Goal: Task Accomplishment & Management: Manage account settings

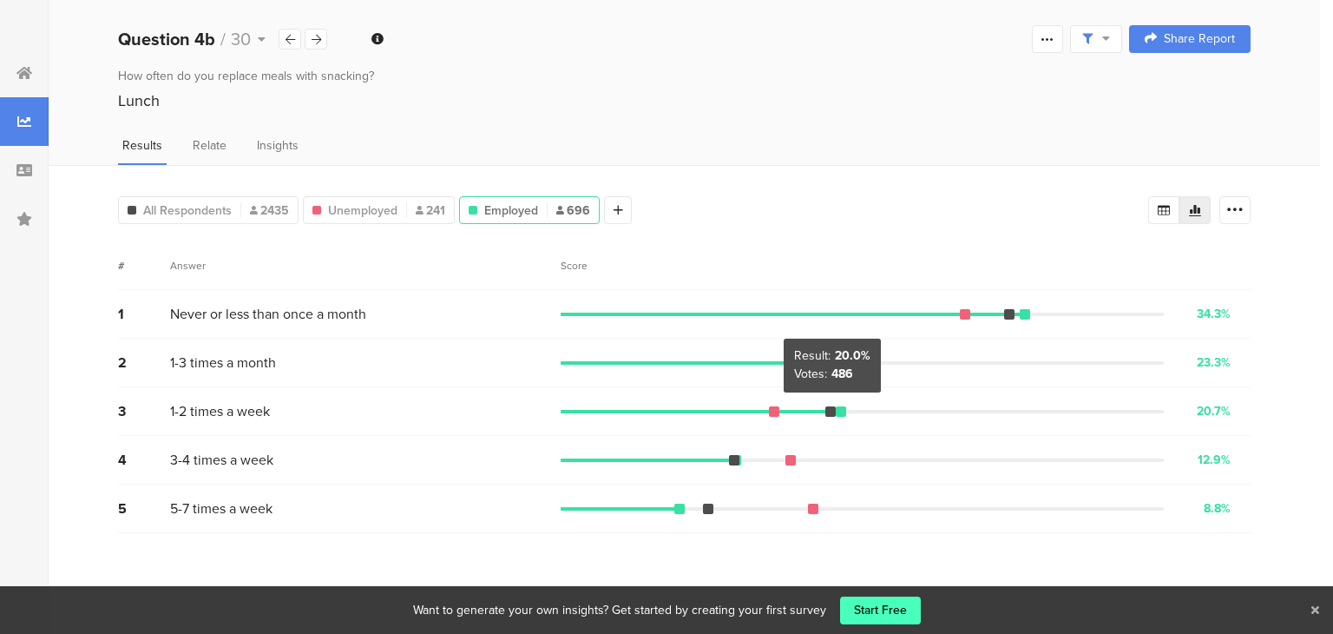
click at [831, 408] on div at bounding box center [830, 411] width 10 height 10
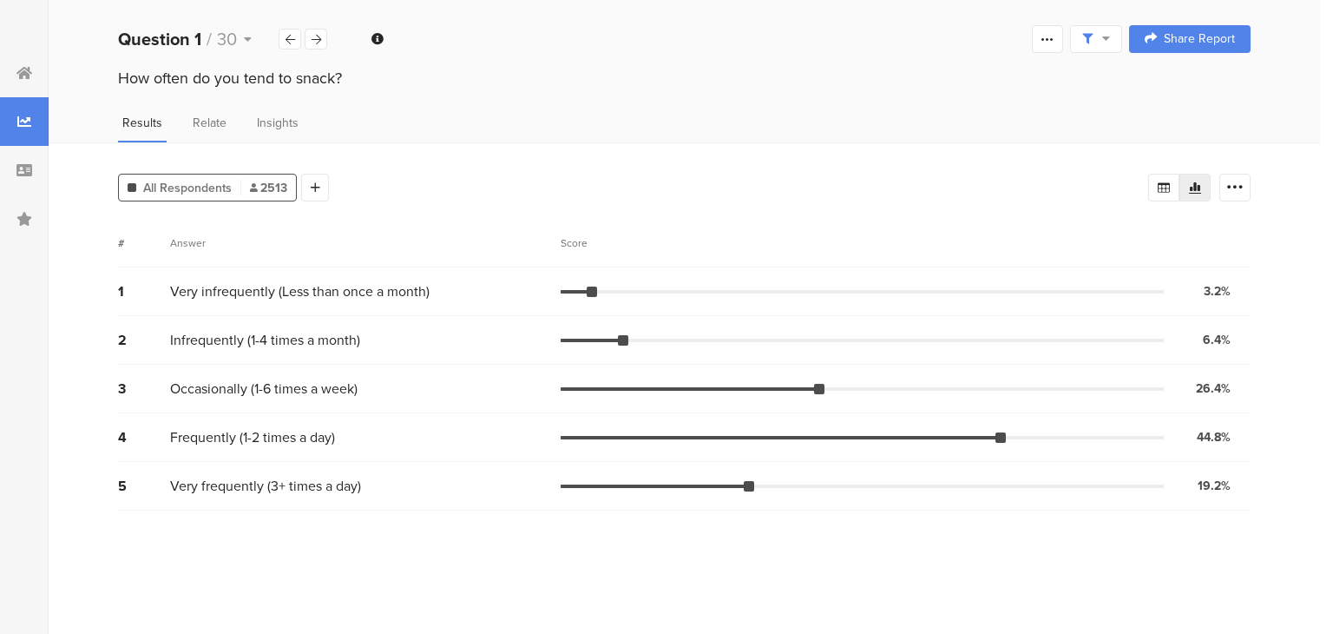
click at [245, 186] on div "All Respondents 2513" at bounding box center [207, 188] width 177 height 18
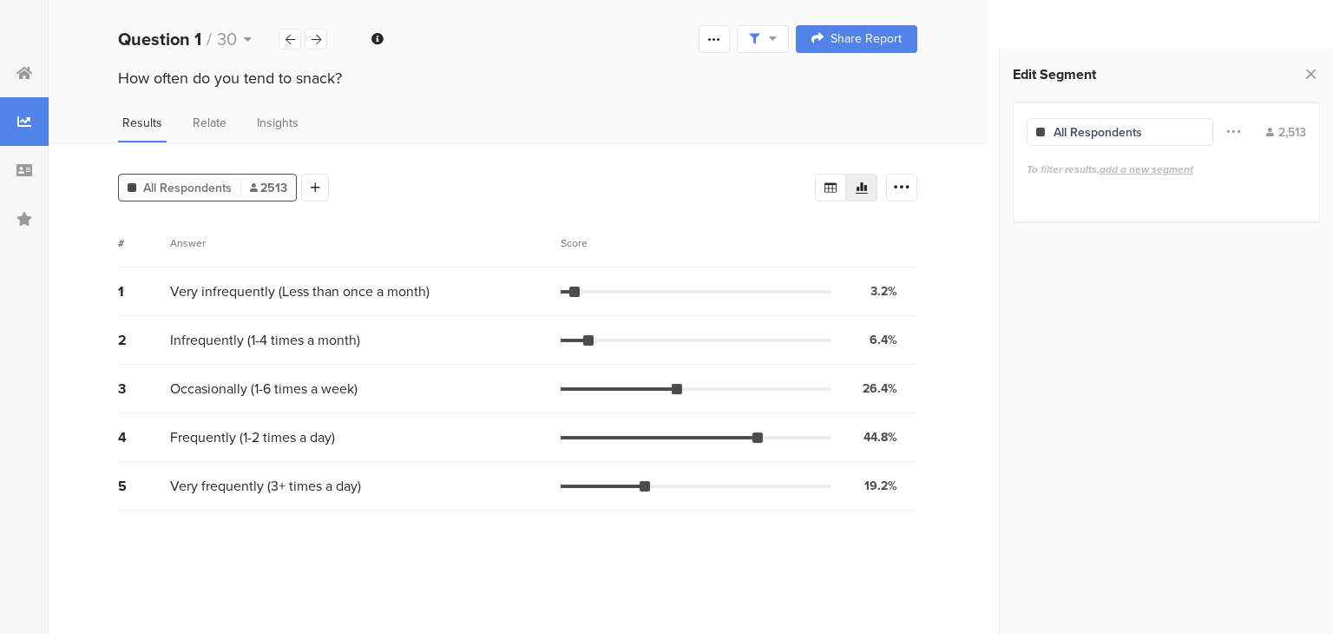
click at [1160, 170] on span "add a new segment" at bounding box center [1147, 169] width 94 height 16
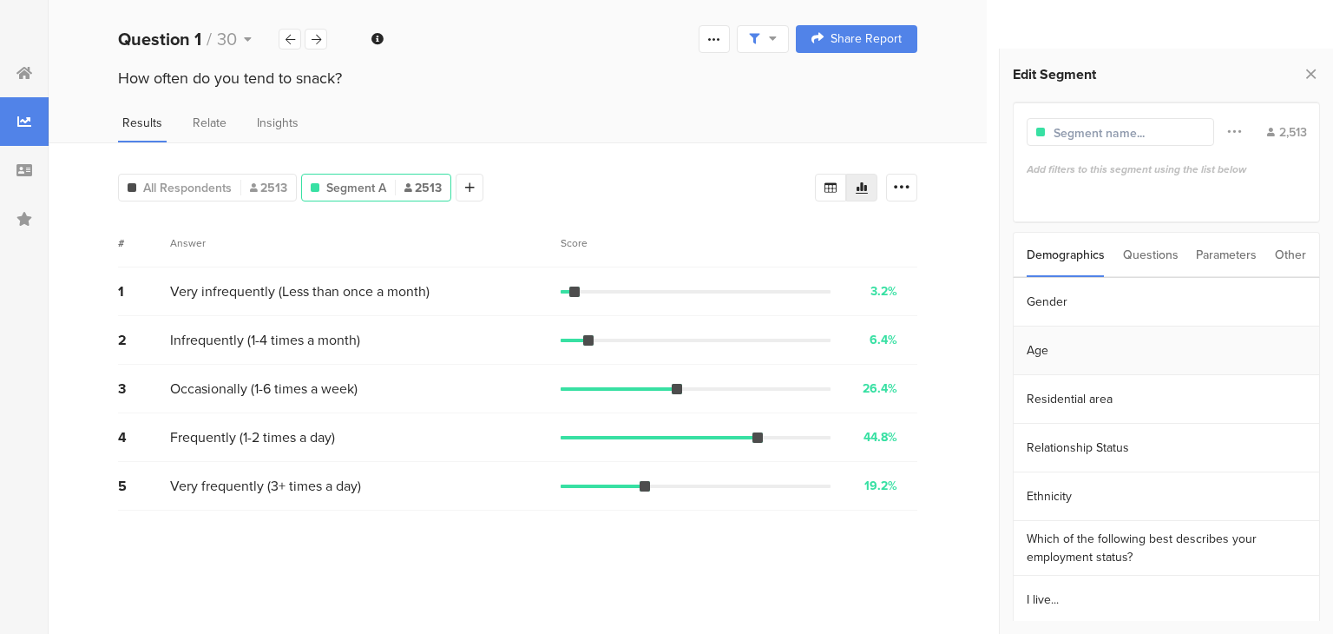
click at [1076, 348] on section "Age" at bounding box center [1167, 350] width 306 height 49
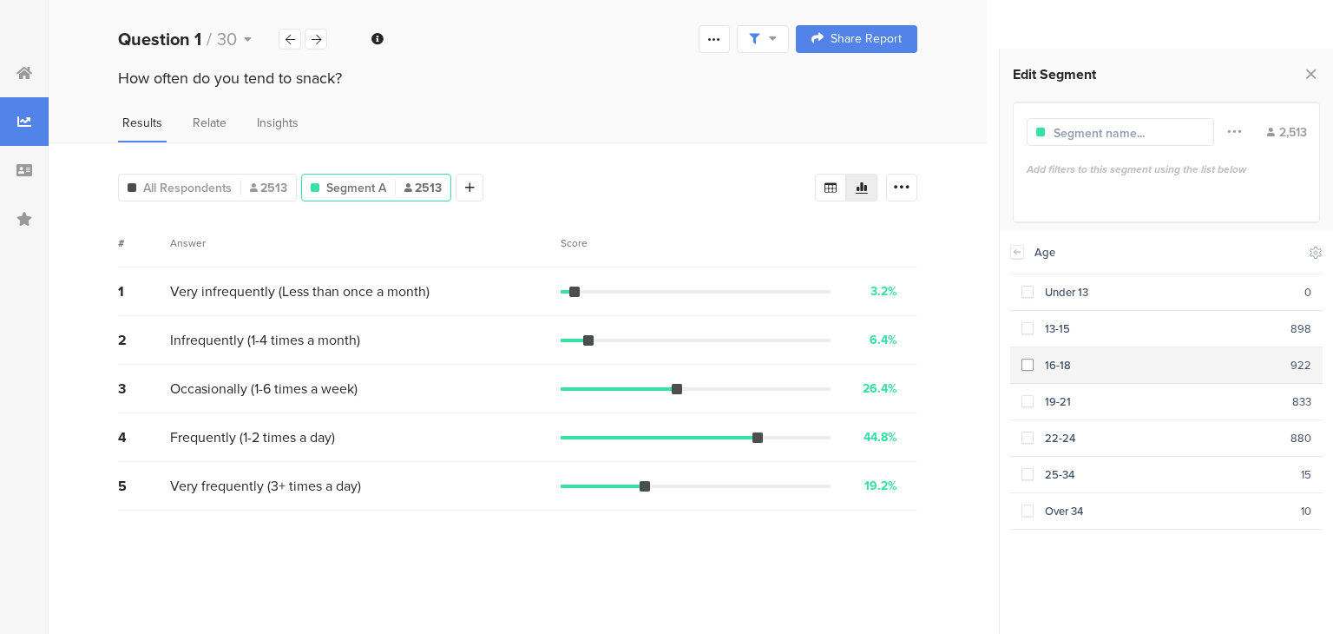
click at [1029, 365] on span at bounding box center [1028, 364] width 12 height 12
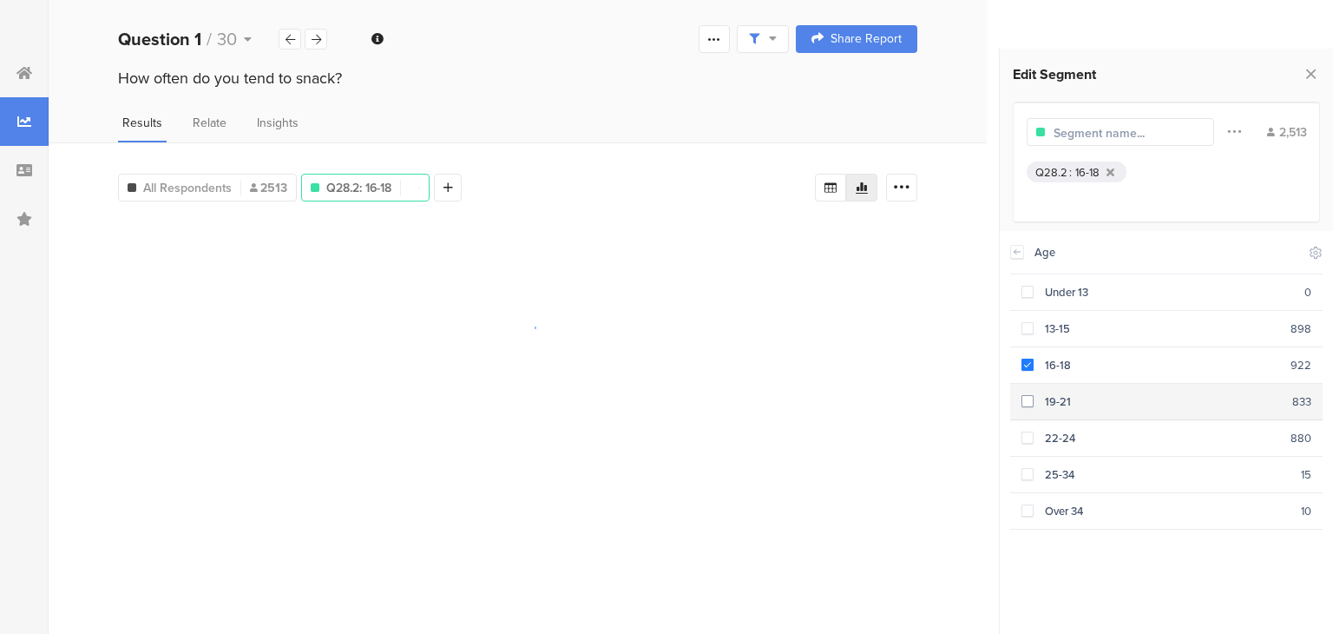
click at [1037, 396] on div "19-21" at bounding box center [1163, 401] width 259 height 16
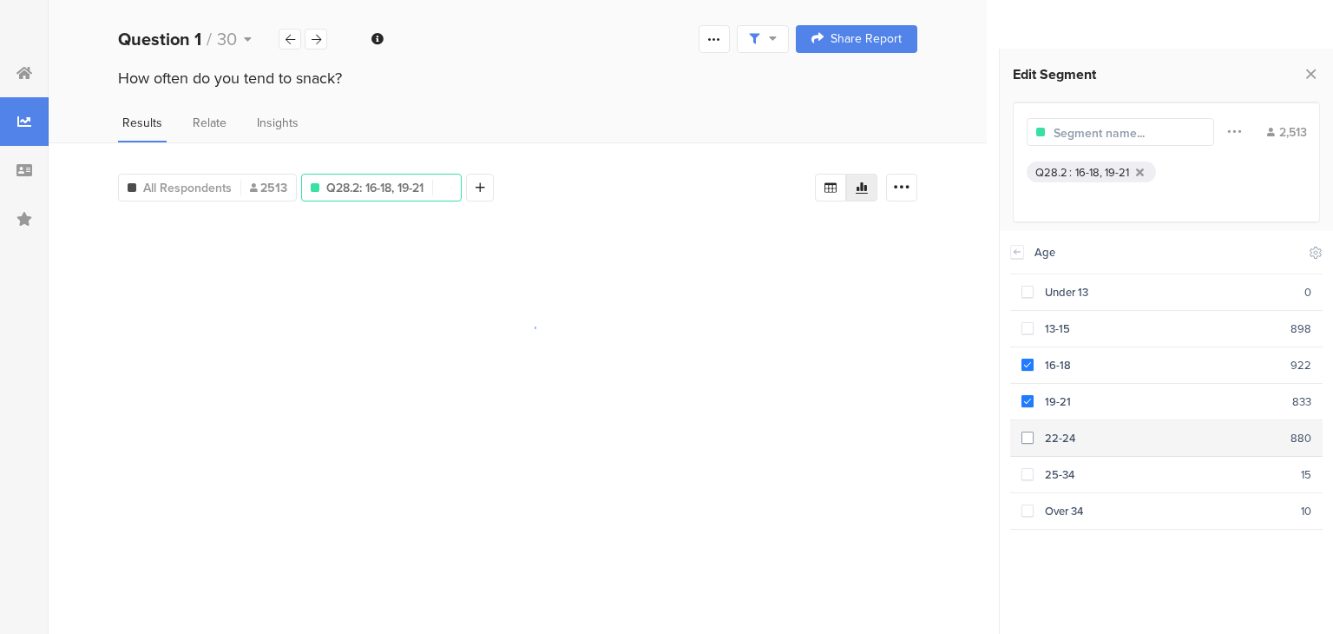
click at [1028, 429] on label at bounding box center [1028, 438] width 12 height 18
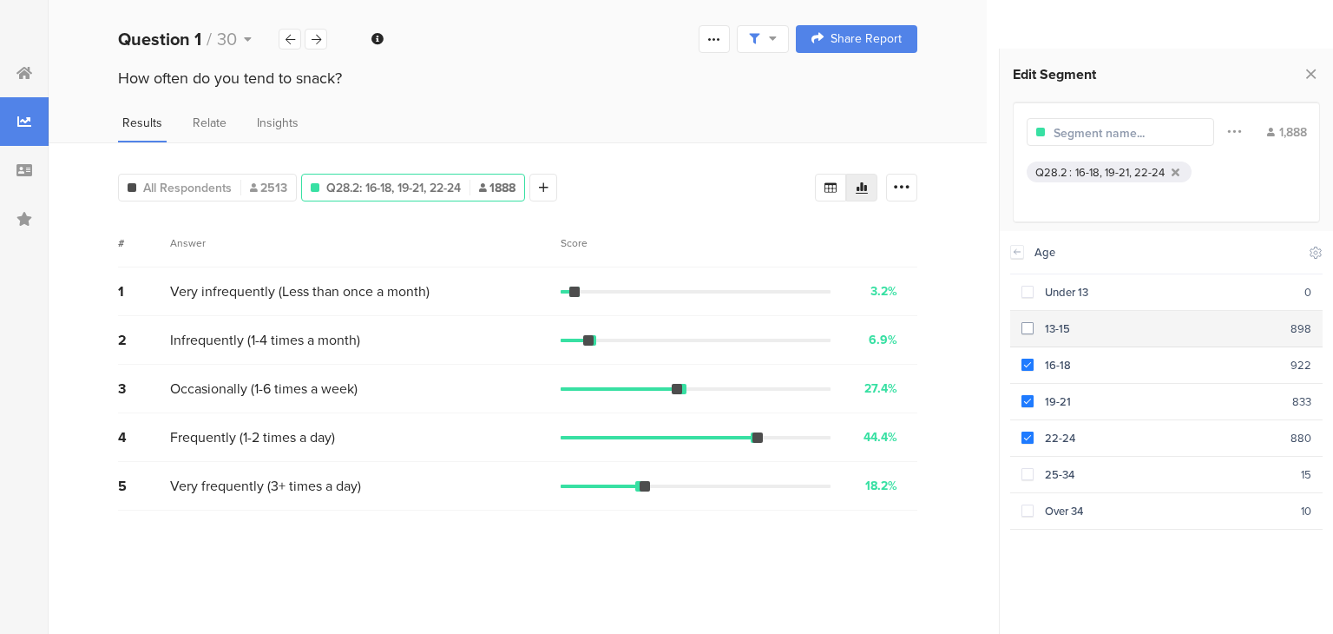
click at [1032, 325] on span at bounding box center [1028, 328] width 12 height 12
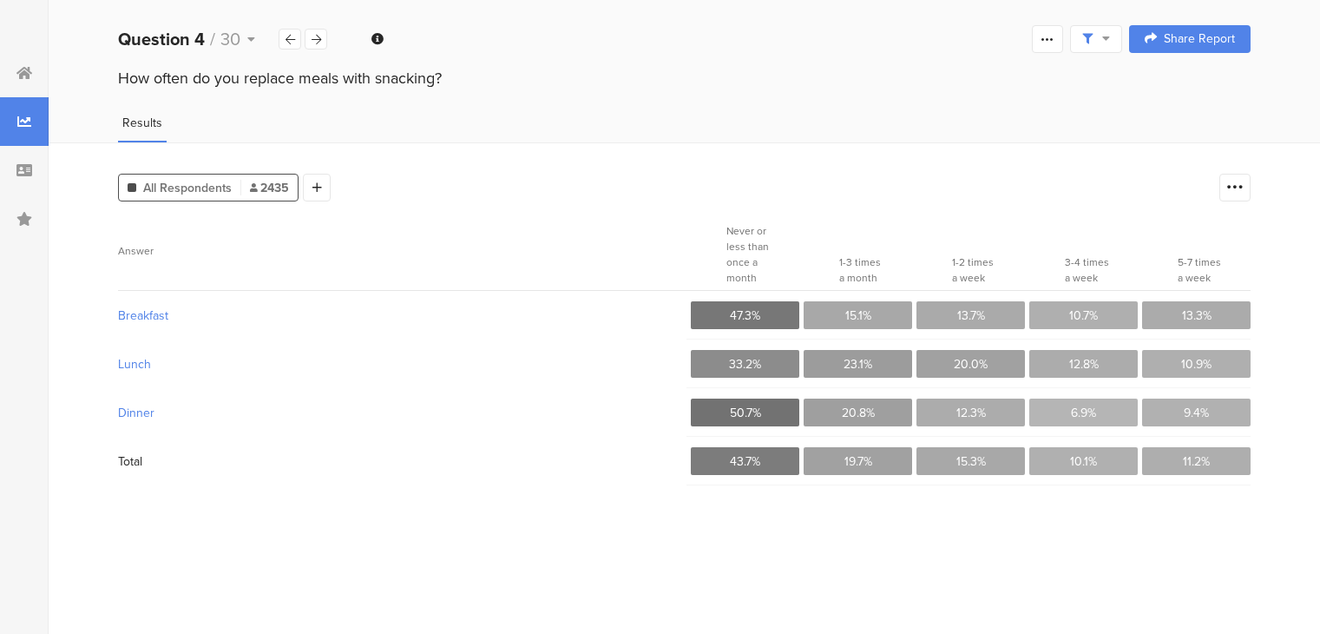
click at [263, 182] on span "2435" at bounding box center [269, 188] width 39 height 18
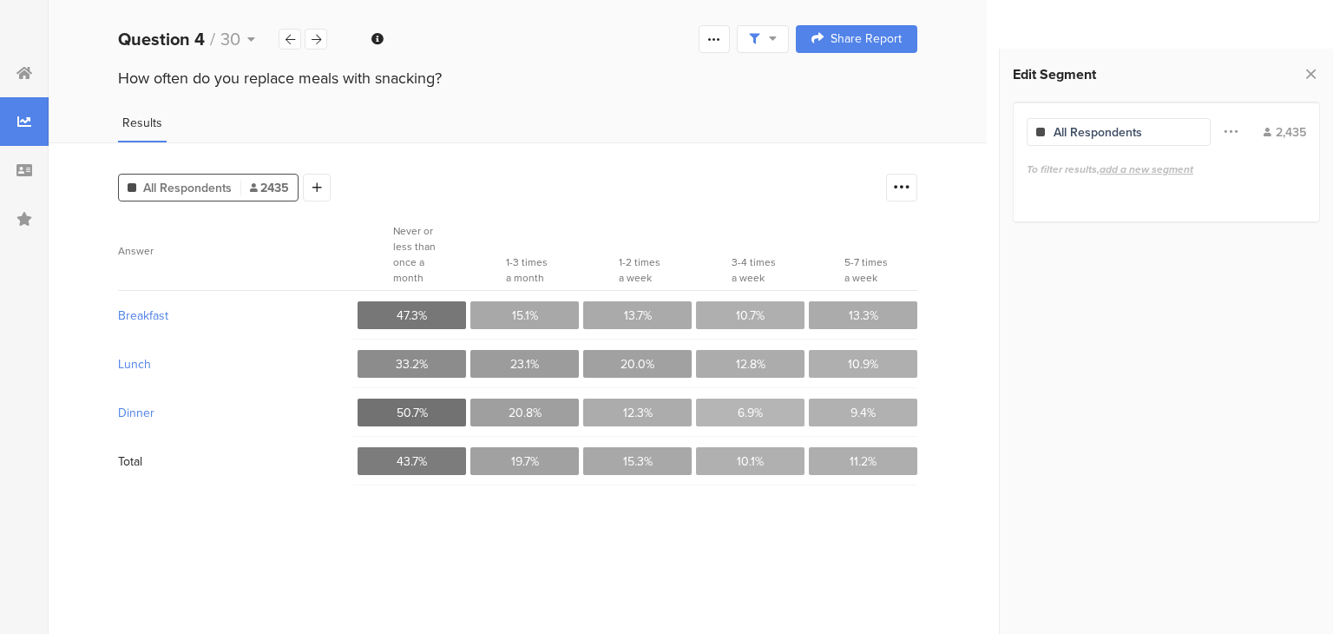
click at [1181, 164] on span "add a new segment" at bounding box center [1147, 169] width 94 height 16
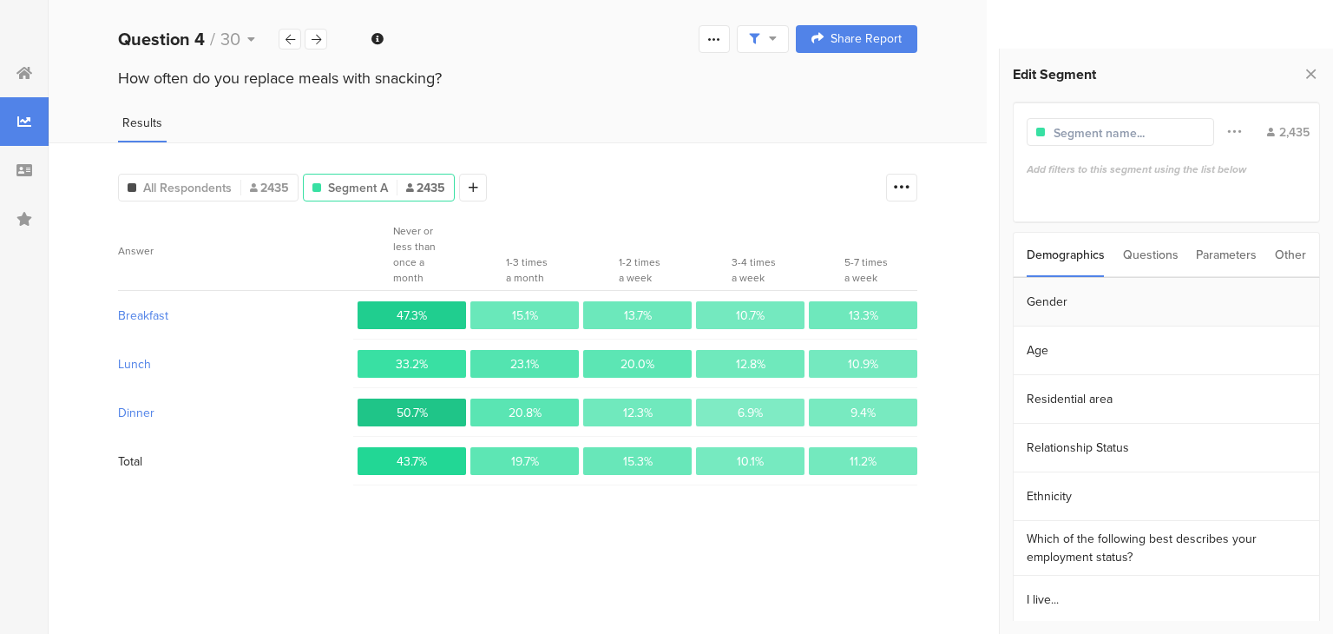
click at [1043, 306] on section "Gender" at bounding box center [1167, 302] width 306 height 49
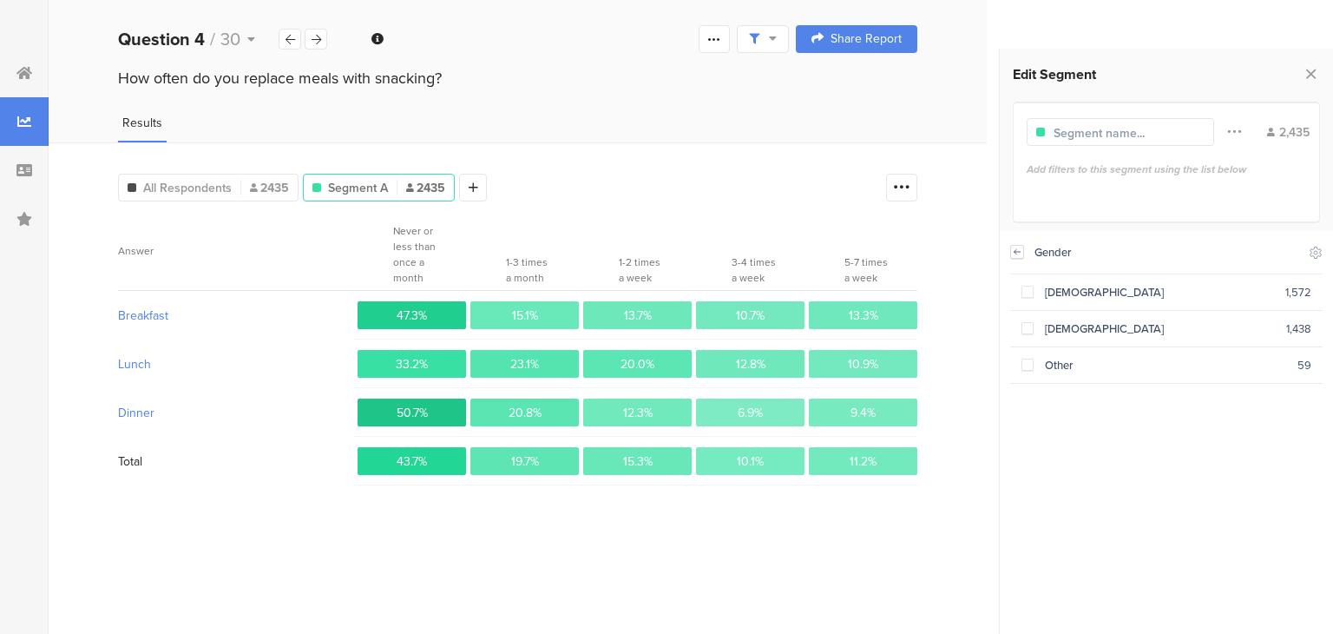
click at [1016, 254] on icon at bounding box center [1017, 252] width 12 height 14
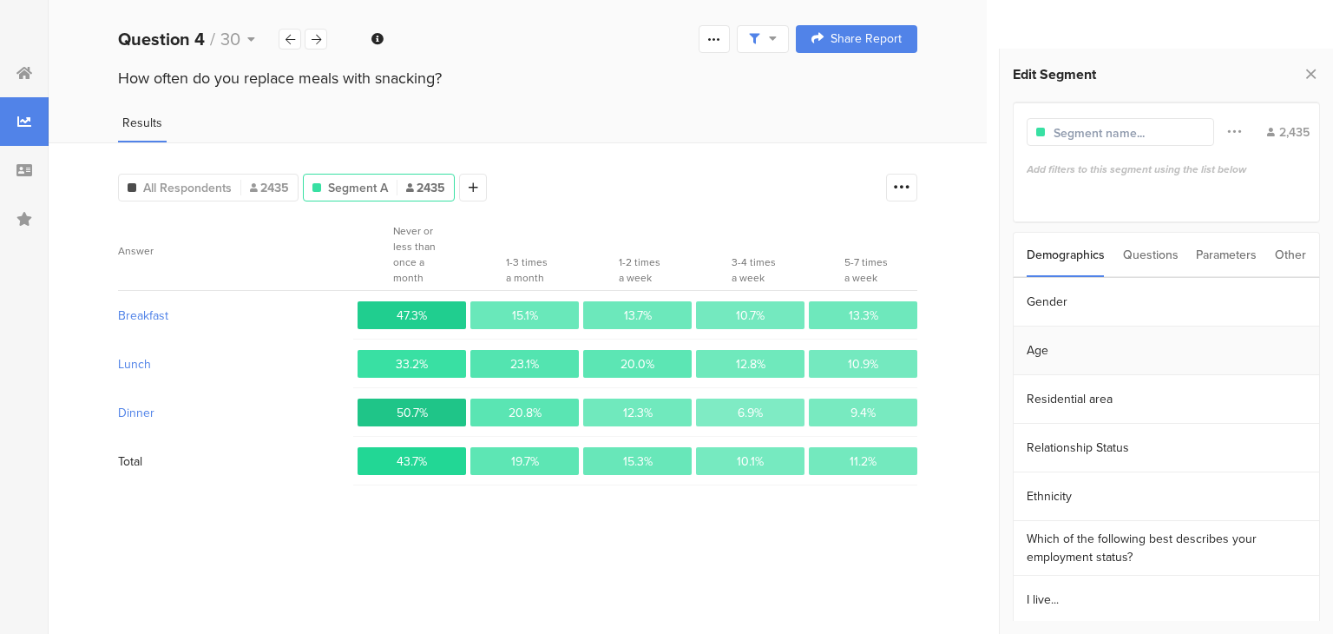
click at [1072, 345] on section "Age" at bounding box center [1167, 350] width 306 height 49
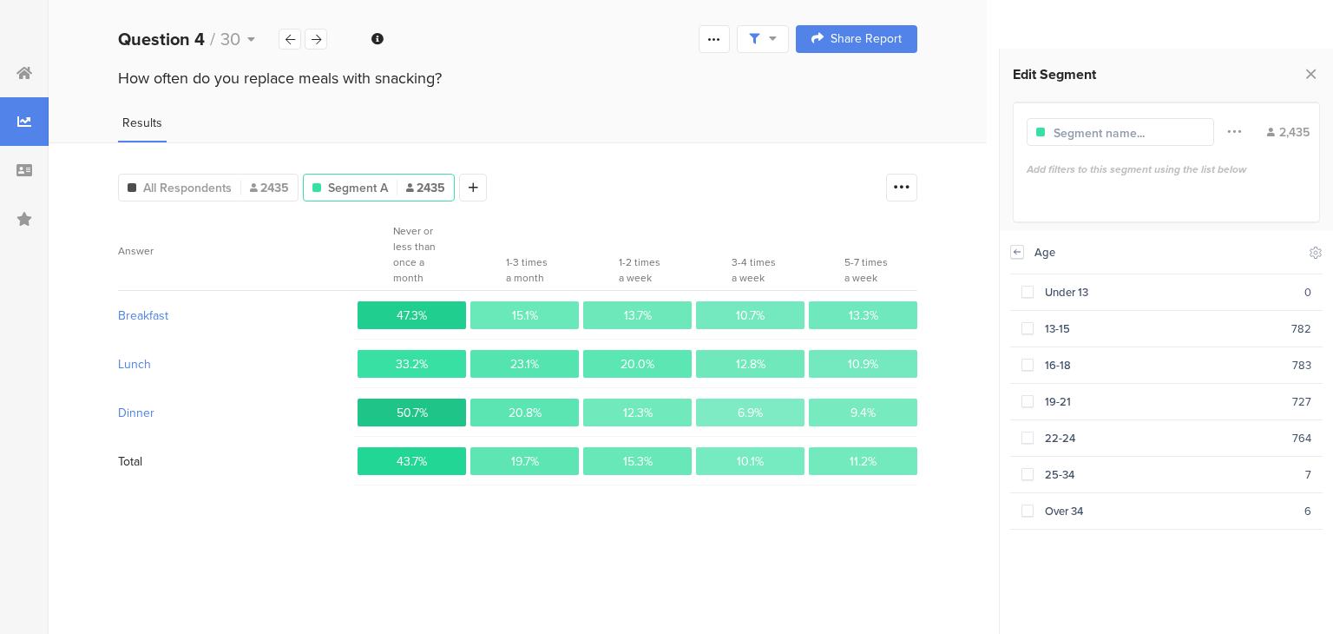
click at [1014, 253] on icon at bounding box center [1017, 252] width 12 height 14
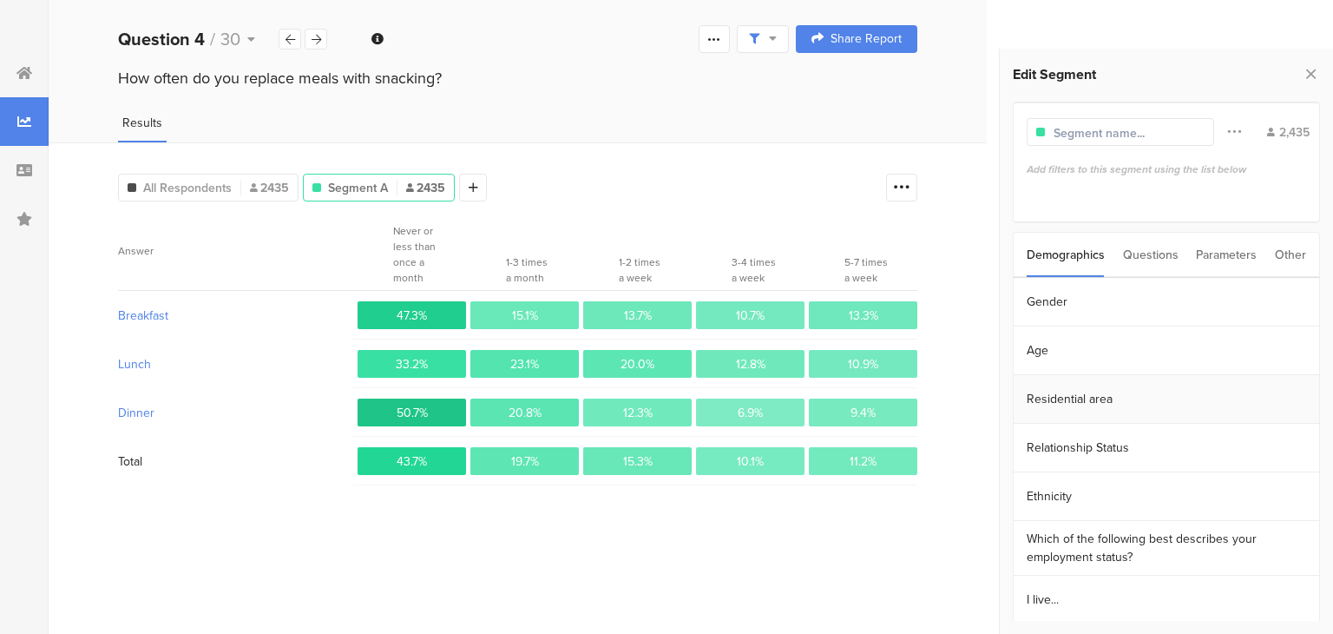
scroll to position [1, 0]
click at [1088, 343] on section "Age" at bounding box center [1167, 349] width 306 height 49
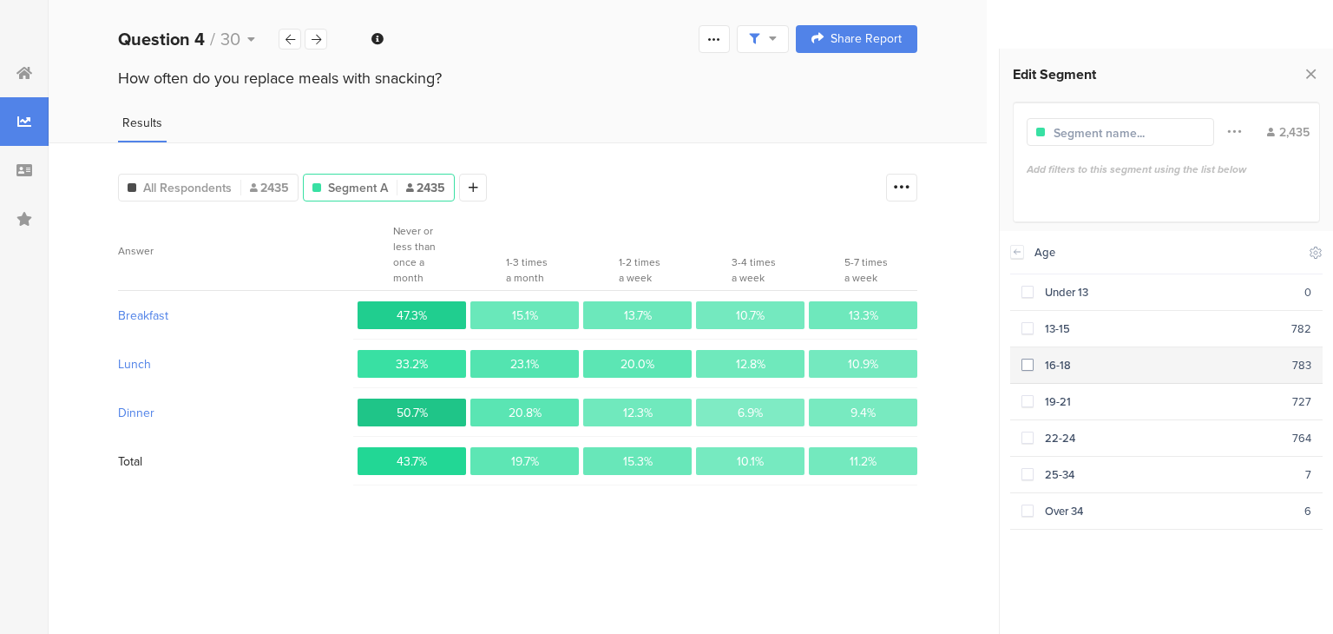
drag, startPoint x: 1031, startPoint y: 358, endPoint x: 1023, endPoint y: 379, distance: 22.2
click at [1030, 358] on span at bounding box center [1028, 364] width 12 height 12
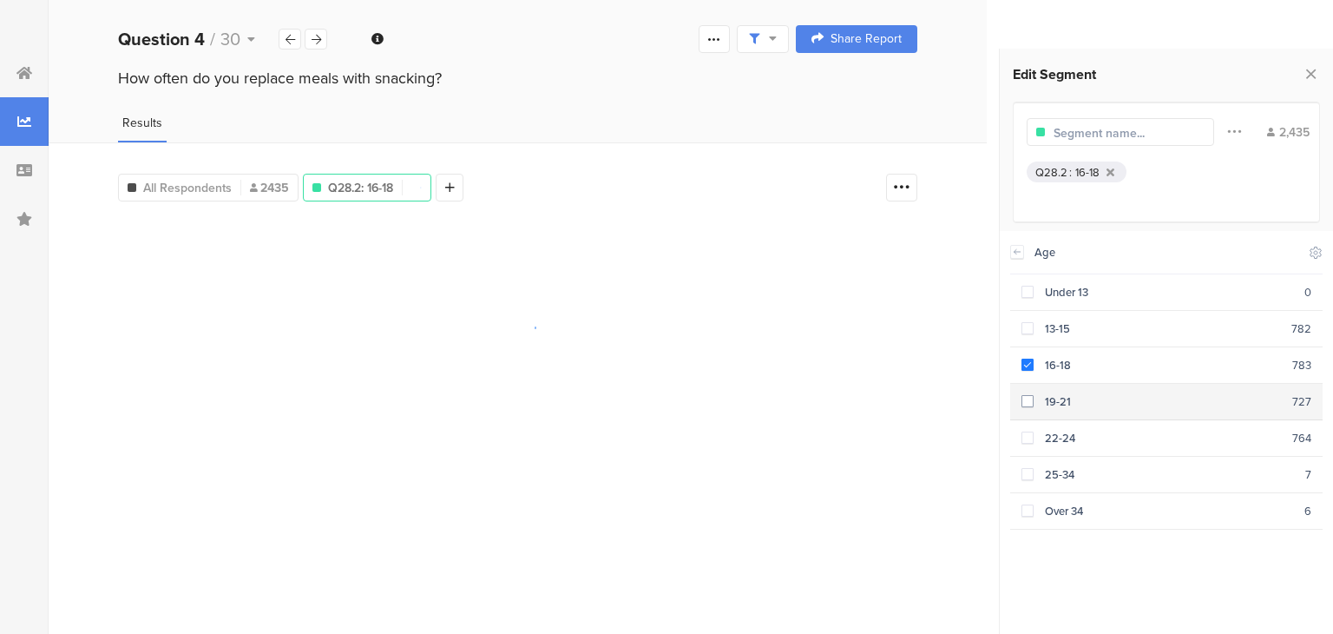
click at [1022, 395] on span at bounding box center [1028, 401] width 12 height 12
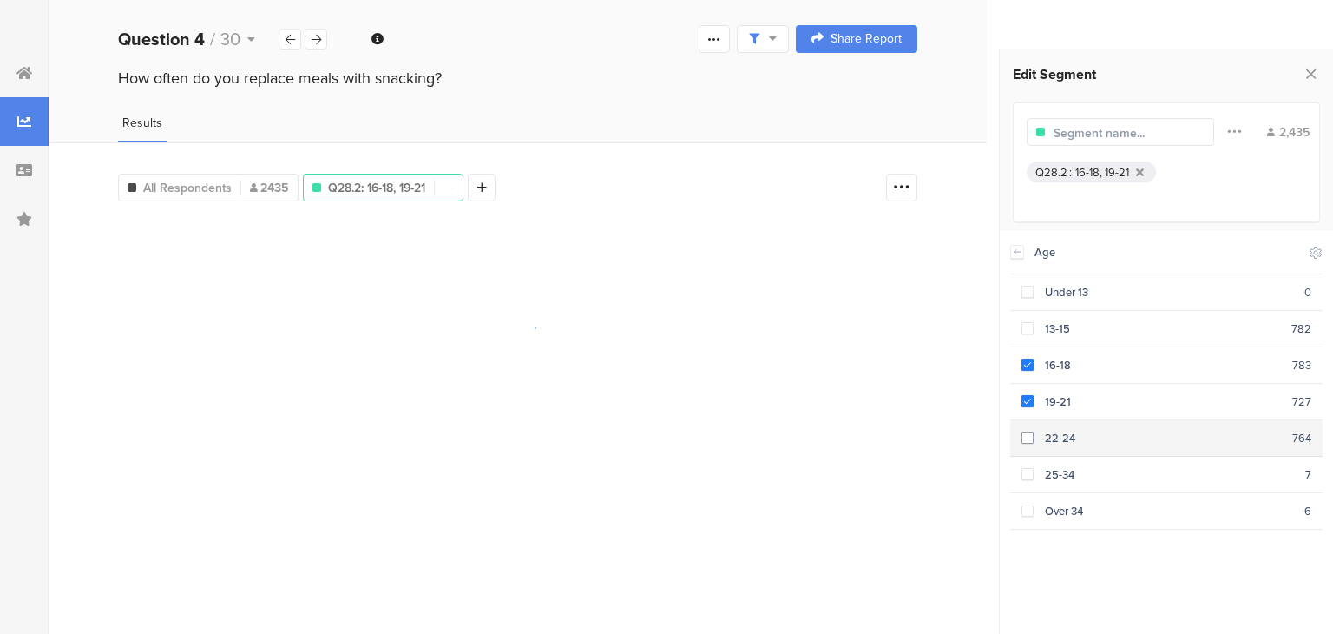
click at [1029, 431] on span at bounding box center [1028, 437] width 12 height 12
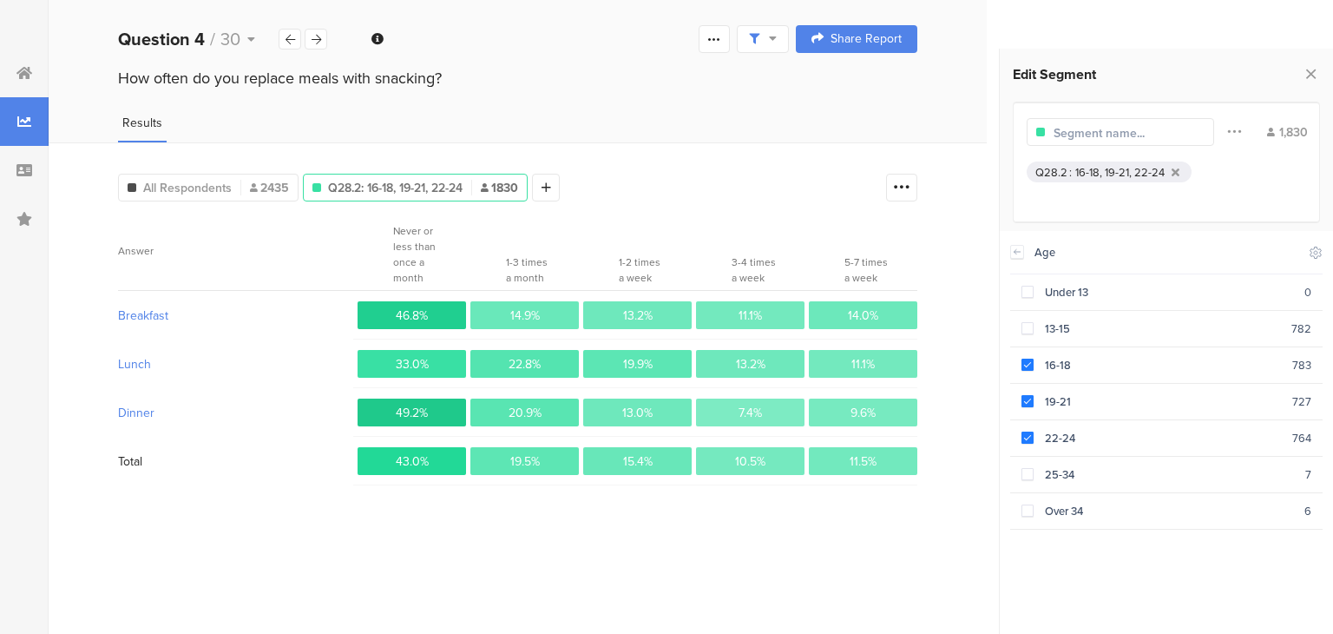
click at [626, 362] on span "19.9%" at bounding box center [638, 364] width 30 height 18
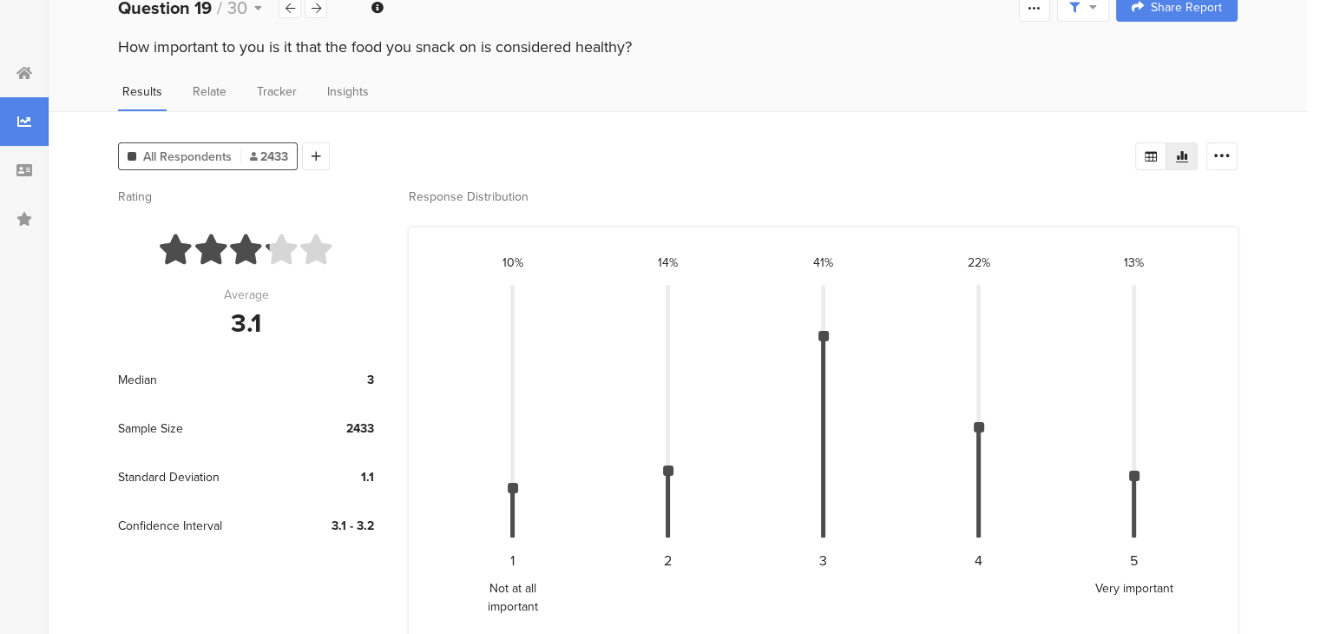
scroll to position [52, 0]
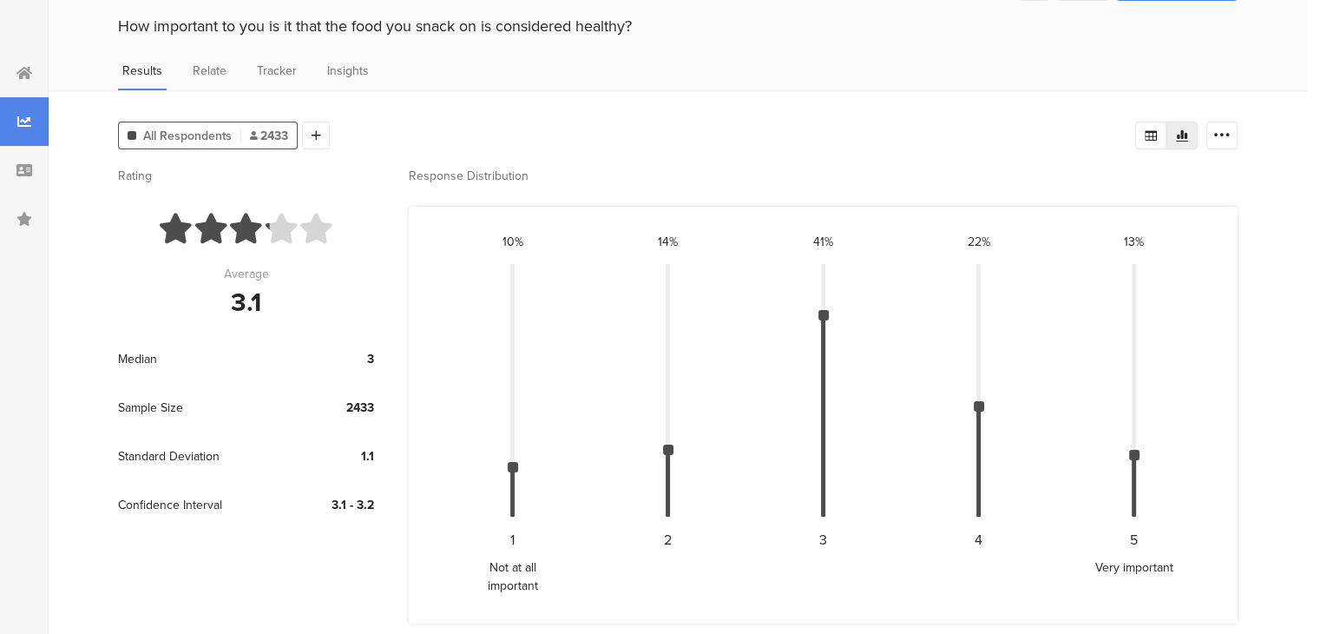
click at [191, 129] on span "All Respondents" at bounding box center [187, 136] width 89 height 18
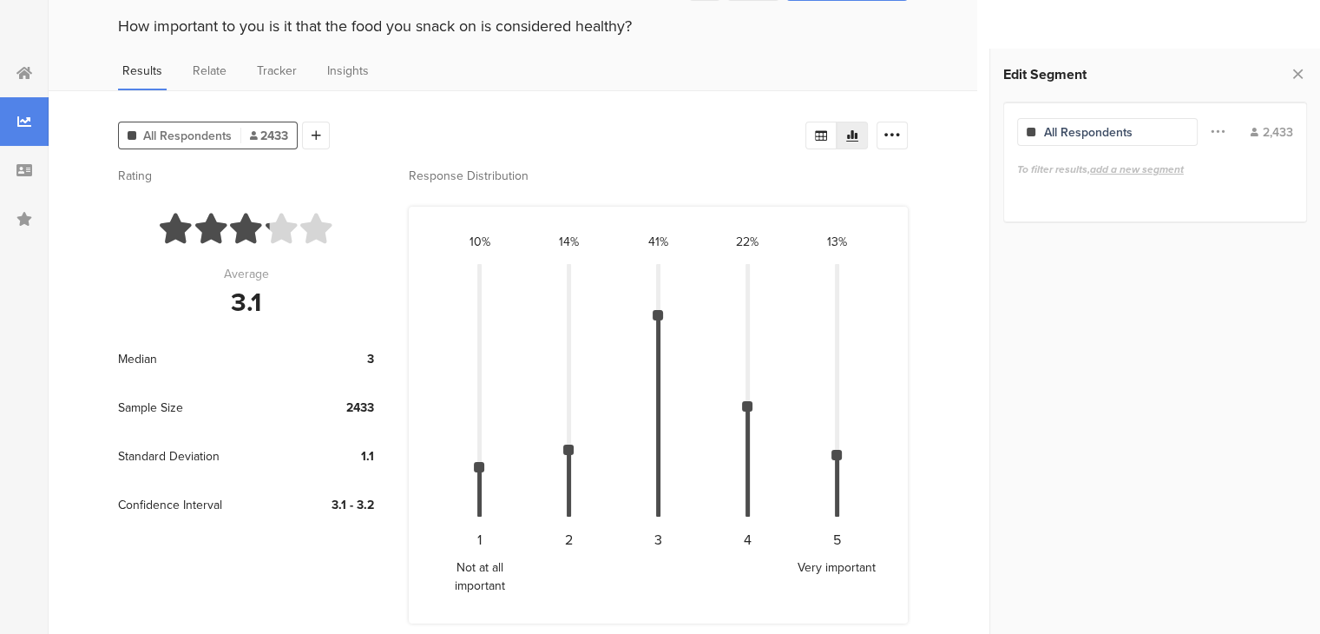
click at [1116, 172] on span "add a new segment" at bounding box center [1137, 169] width 94 height 16
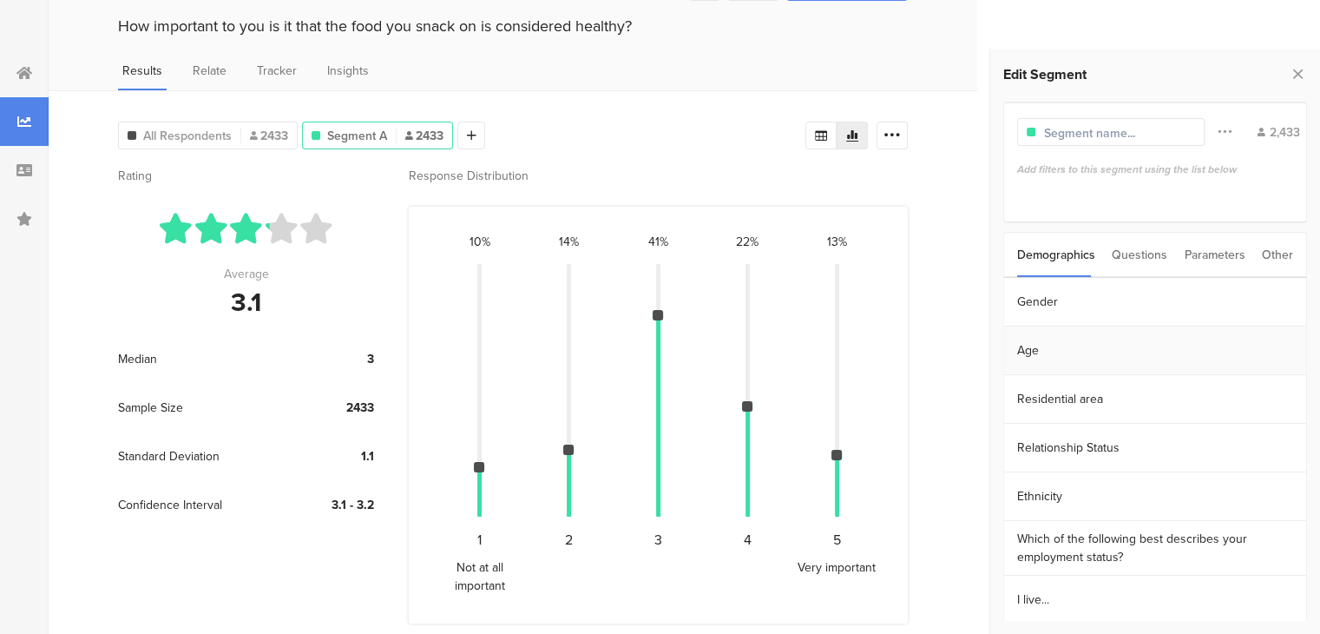
click at [1055, 348] on section "Age" at bounding box center [1155, 350] width 302 height 49
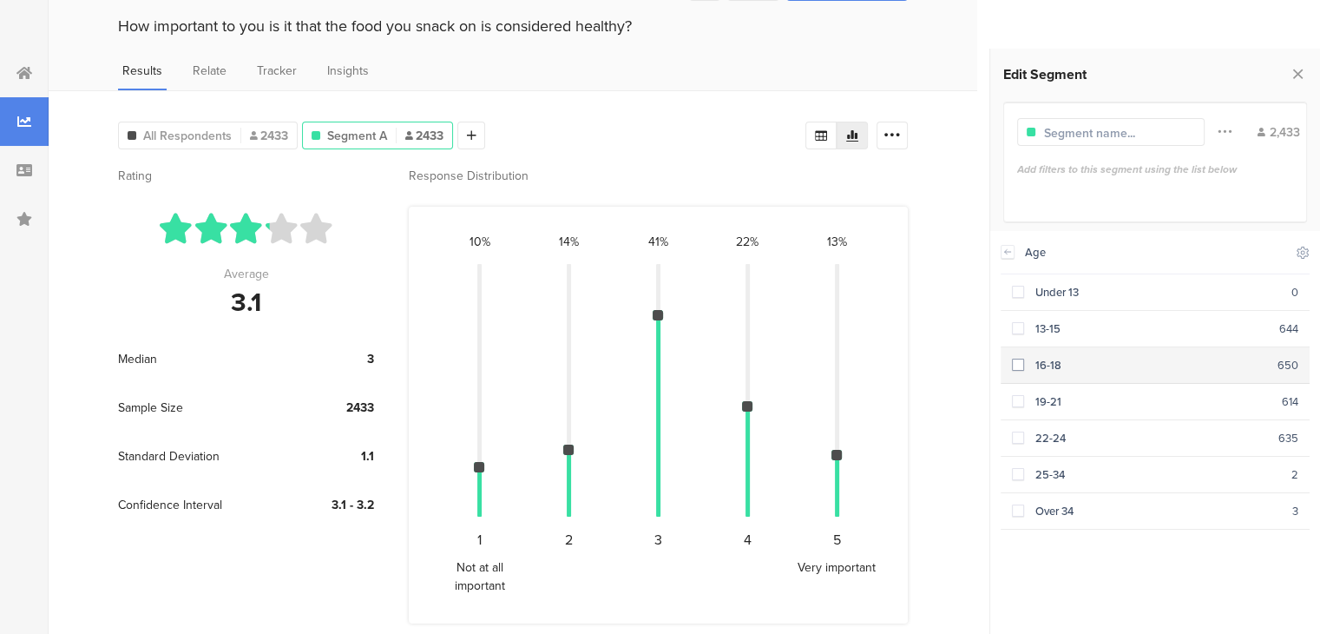
click at [1020, 362] on span at bounding box center [1018, 364] width 12 height 12
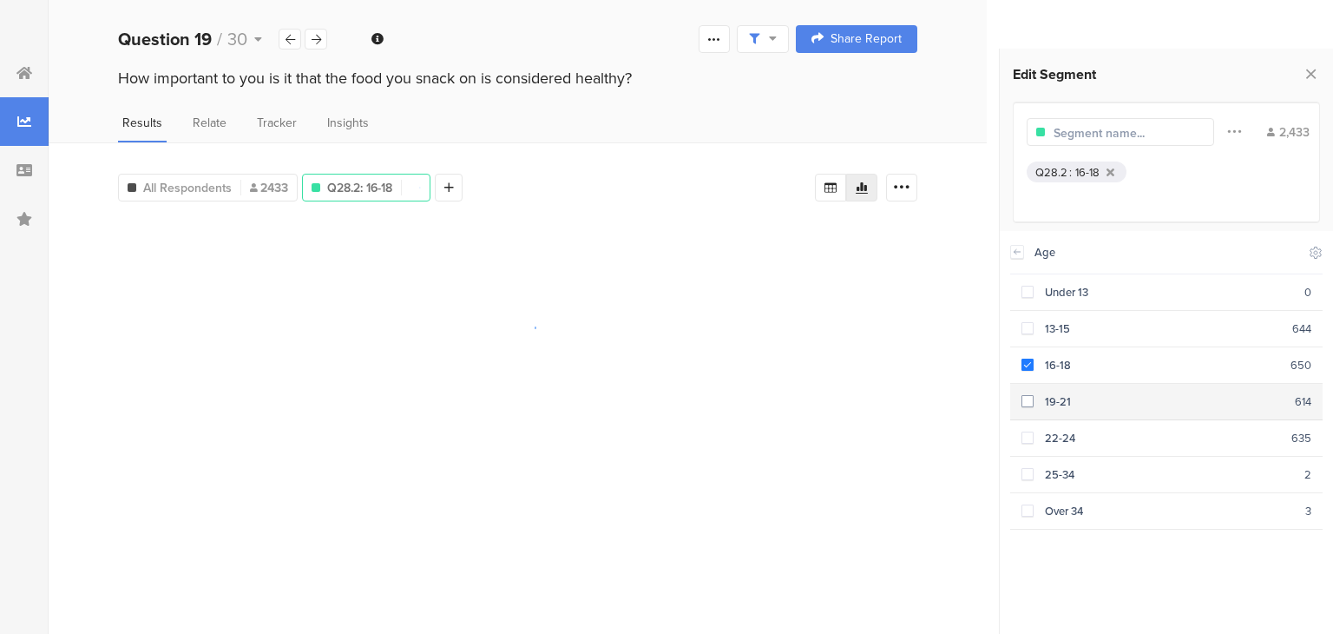
click at [1024, 400] on span at bounding box center [1028, 401] width 12 height 12
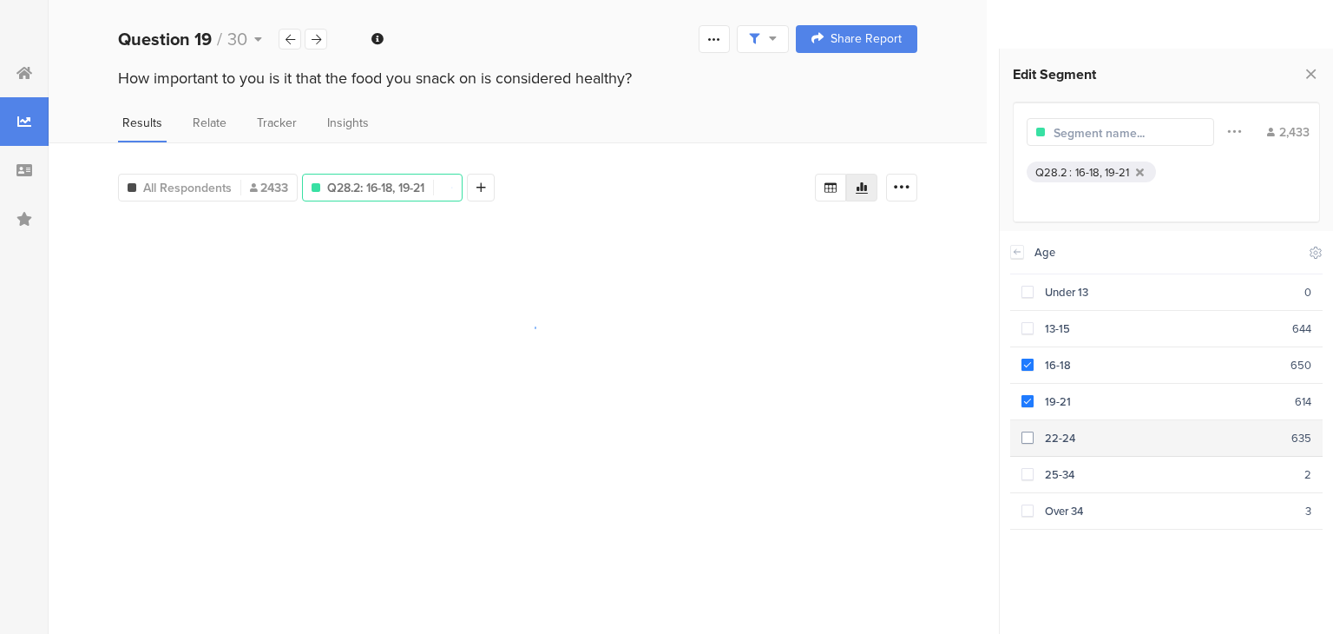
click at [1033, 431] on span at bounding box center [1028, 437] width 12 height 12
